Goal: Transaction & Acquisition: Purchase product/service

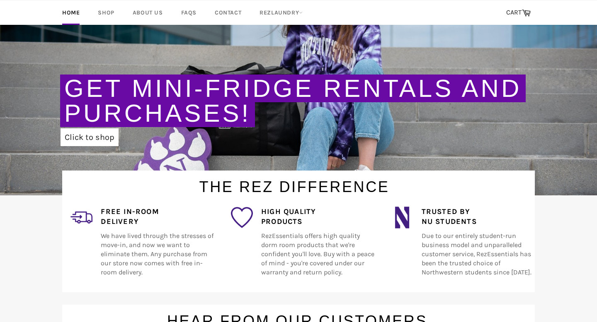
scroll to position [127, 0]
click at [97, 136] on link "Click to shop" at bounding box center [90, 137] width 58 height 18
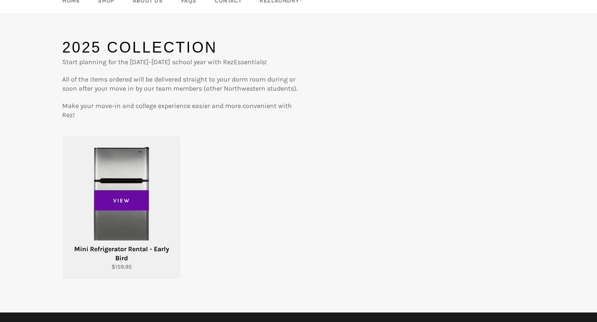
scroll to position [64, 0]
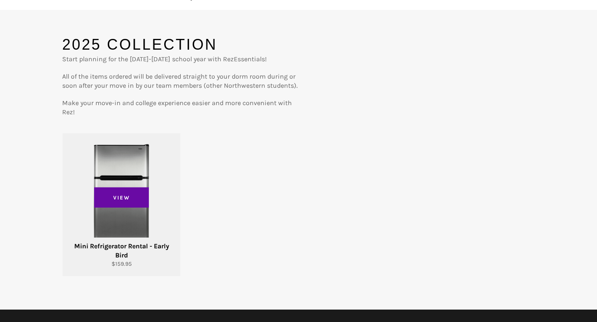
click at [157, 247] on div "Mini Refrigerator Rental - Early Bird" at bounding box center [121, 251] width 107 height 18
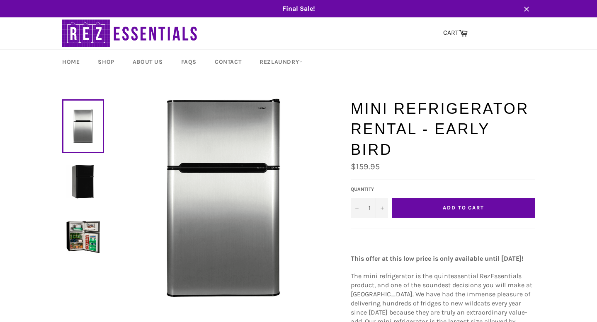
click at [91, 180] on img at bounding box center [83, 182] width 34 height 34
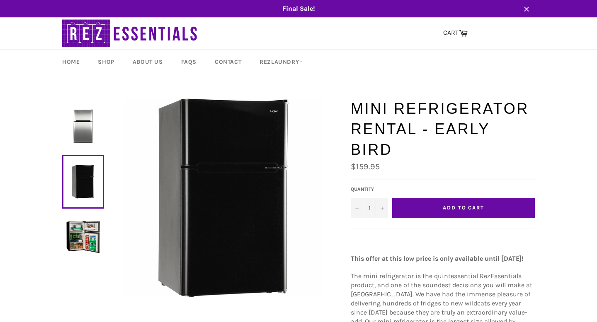
click at [93, 234] on img at bounding box center [83, 237] width 34 height 34
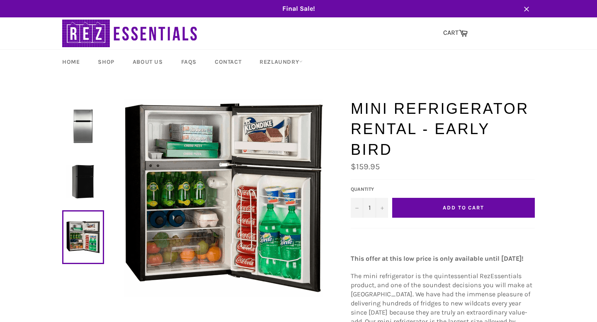
click at [98, 127] on img at bounding box center [83, 126] width 34 height 34
